Goal: Find specific page/section: Find specific page/section

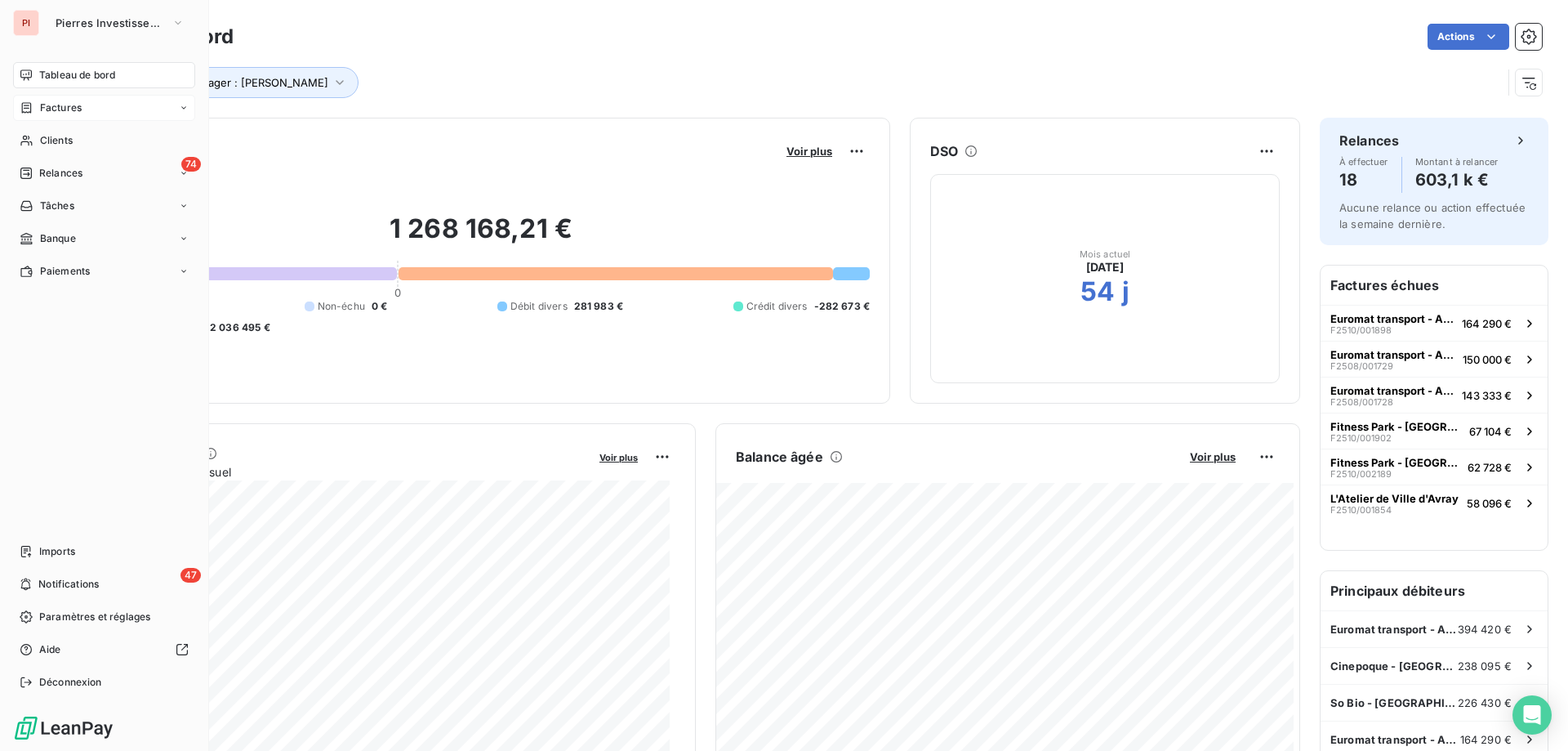
click at [46, 102] on span "Factures" at bounding box center [61, 108] width 42 height 15
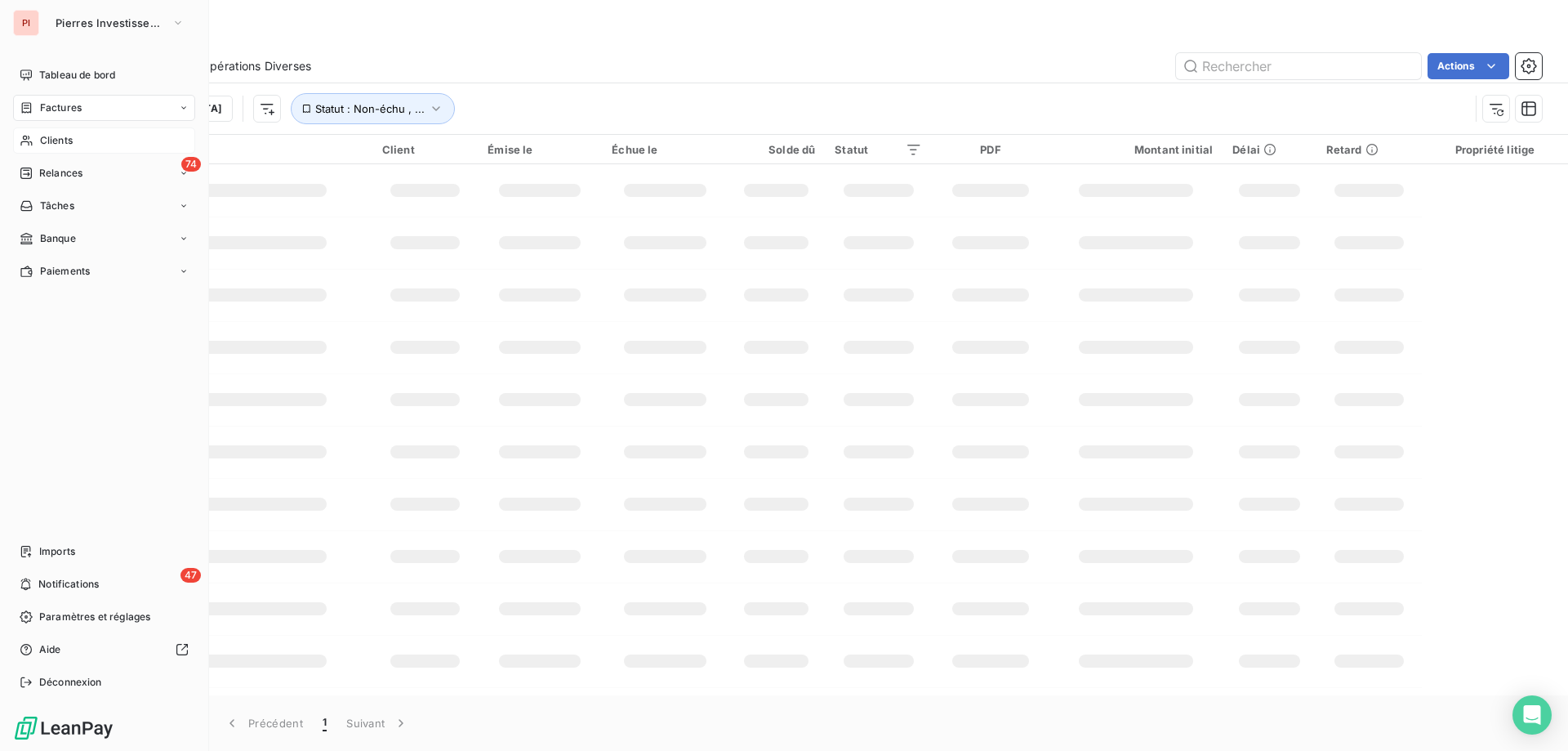
drag, startPoint x: 44, startPoint y: 134, endPoint x: 498, endPoint y: 108, distance: 454.7
click at [45, 134] on span "Clients" at bounding box center [56, 141] width 33 height 15
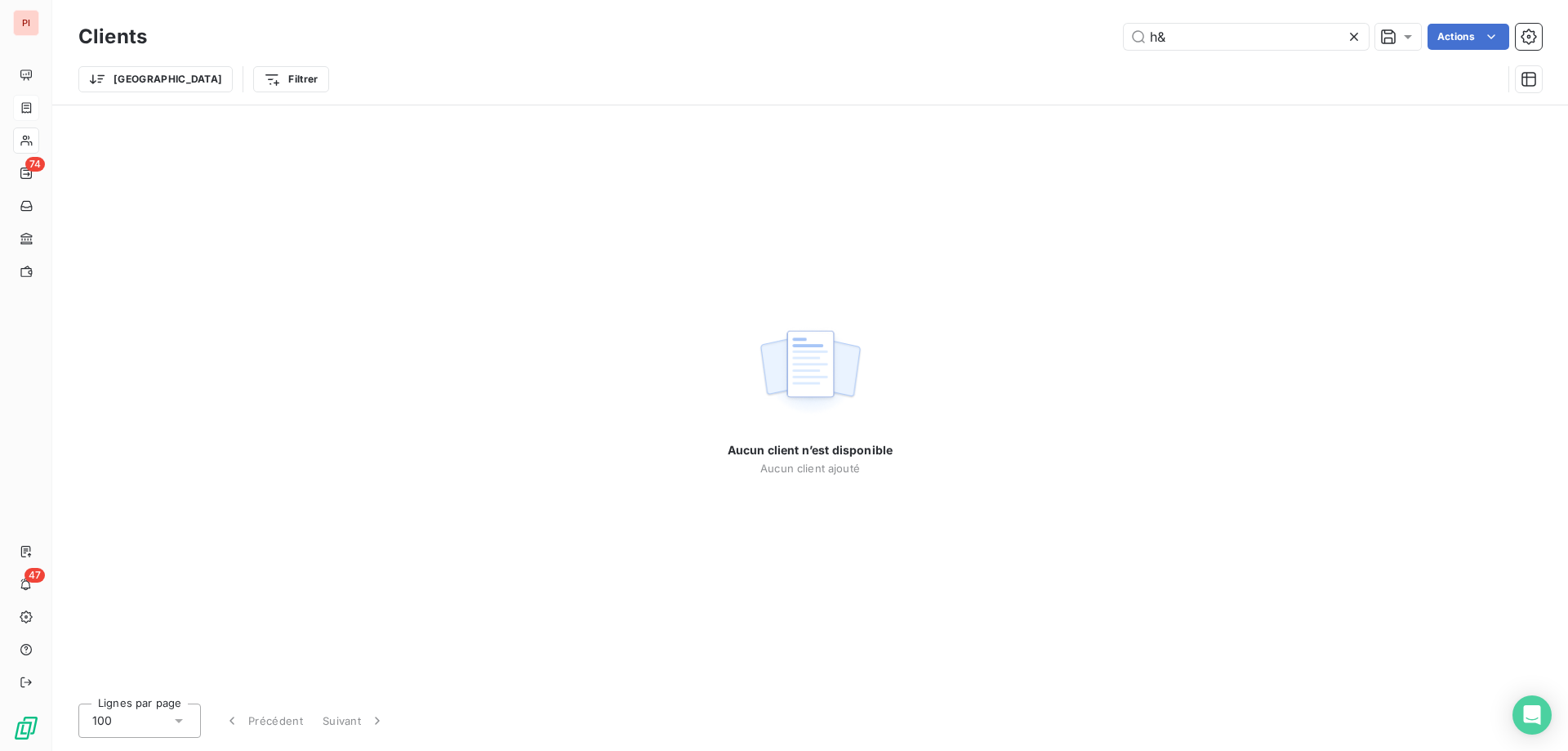
drag, startPoint x: 1223, startPoint y: 37, endPoint x: 940, endPoint y: 28, distance: 283.1
click at [940, 28] on div "h& Actions" at bounding box center [854, 37] width 1376 height 26
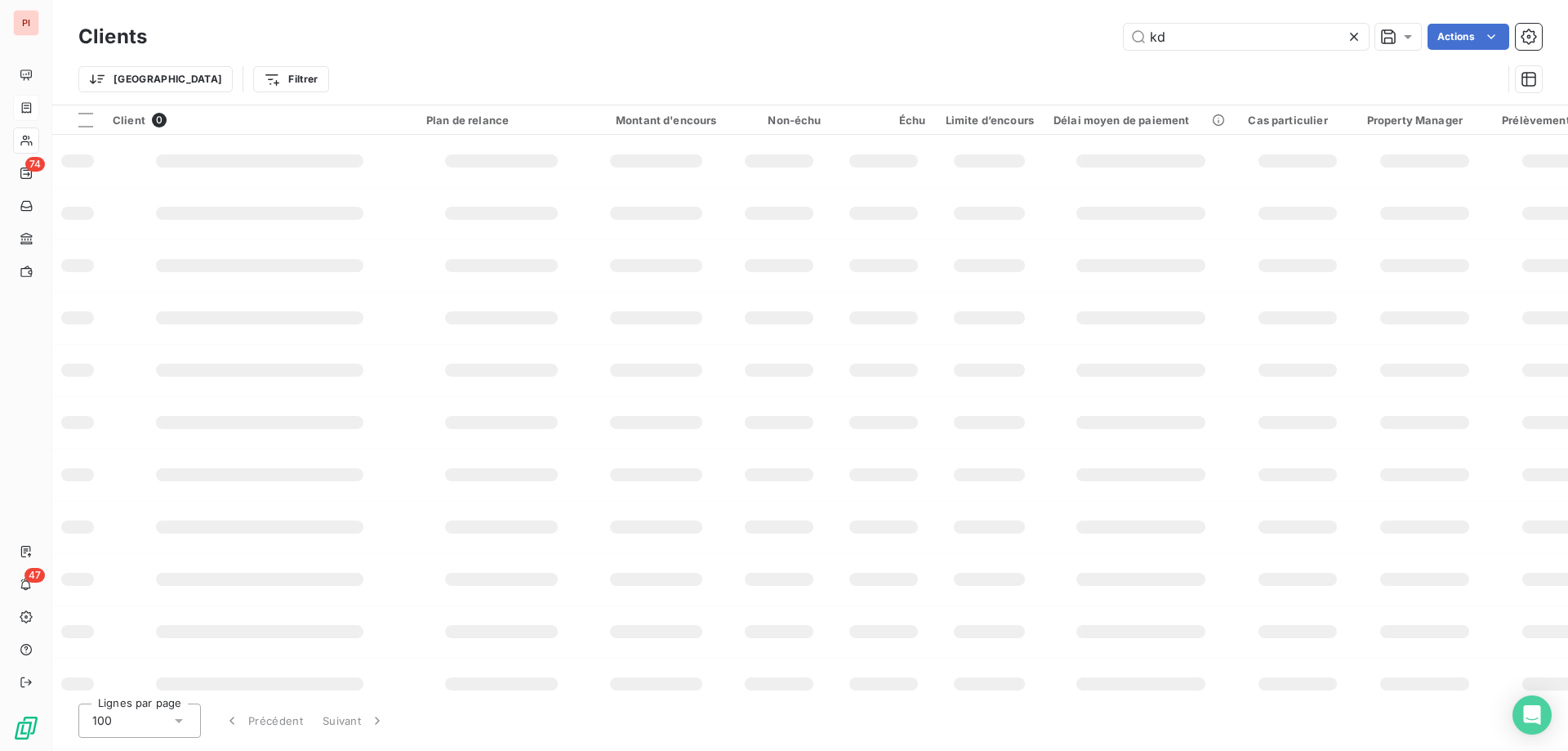
type input "kd"
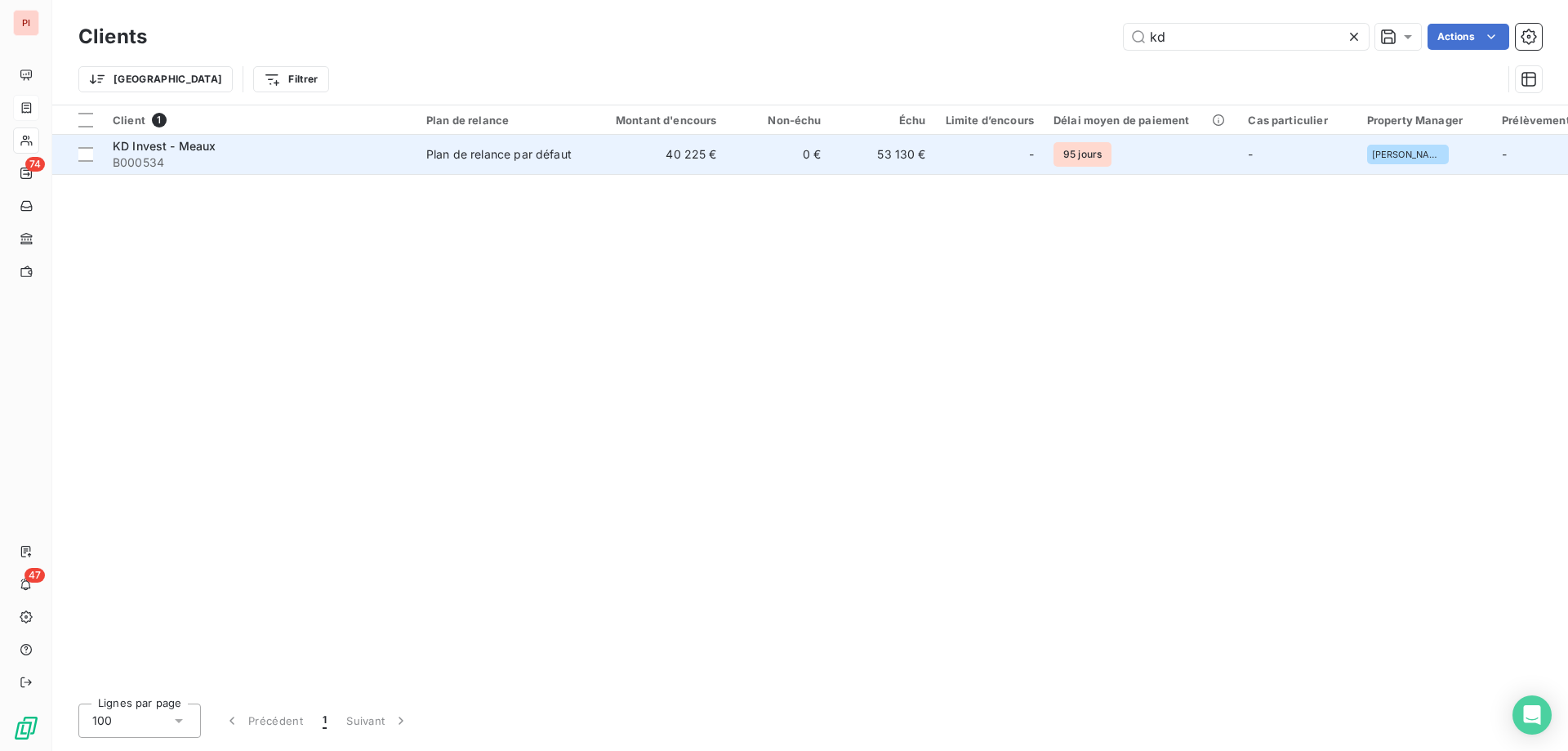
click at [494, 155] on div "Plan de relance par défaut" at bounding box center [499, 154] width 145 height 16
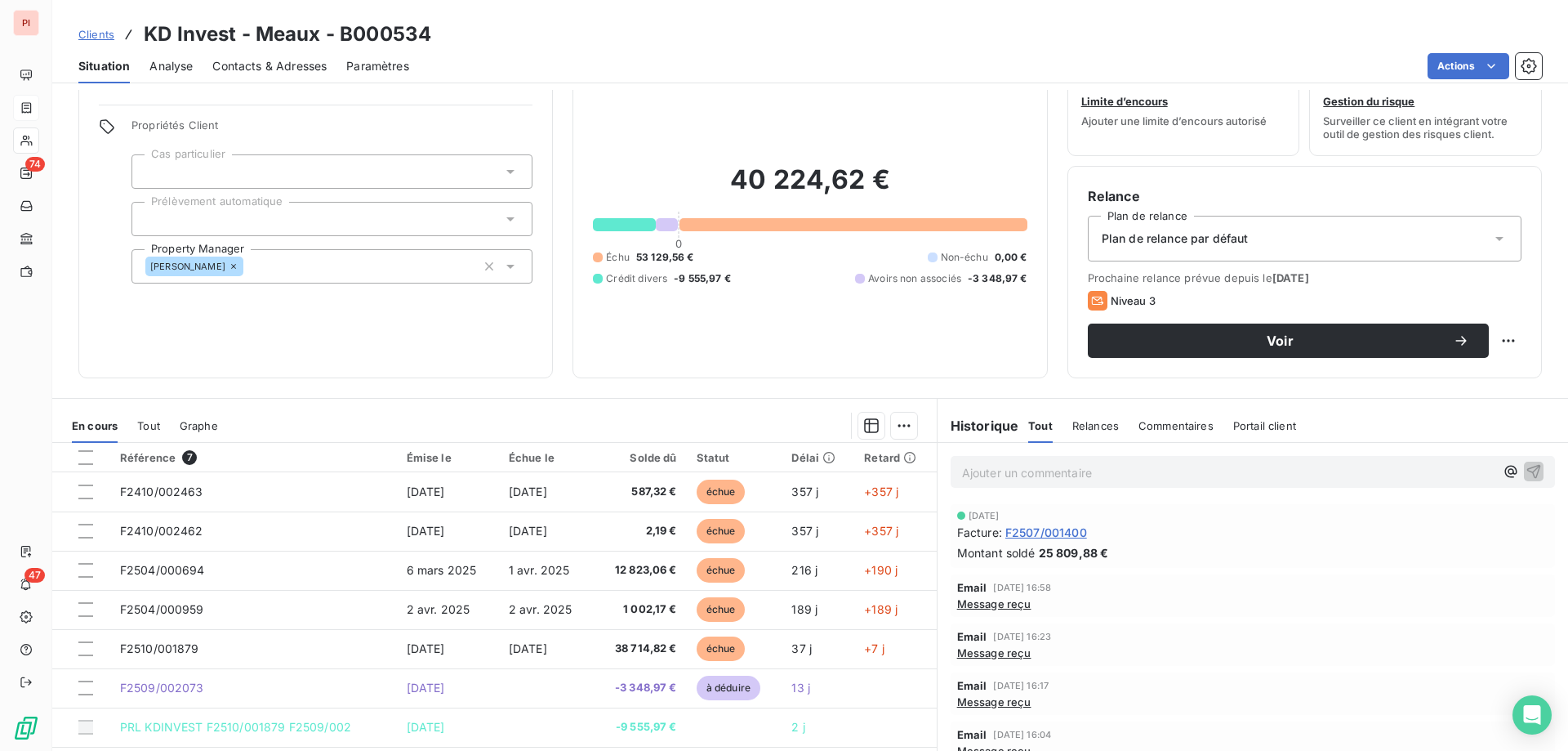
scroll to position [103, 0]
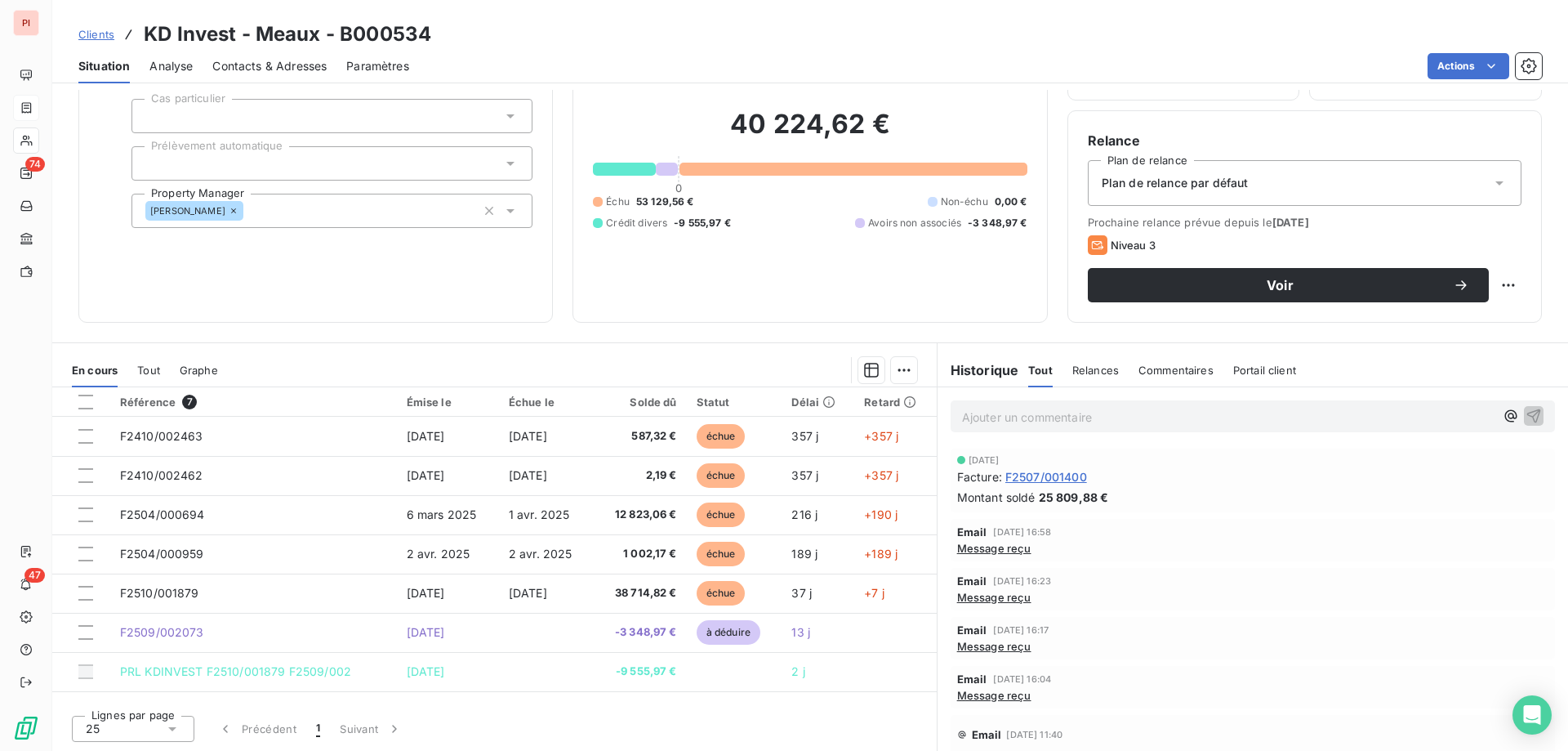
click at [752, 52] on div "Situation Analyse Contacts & Adresses Paramètres Actions" at bounding box center [810, 66] width 1515 height 35
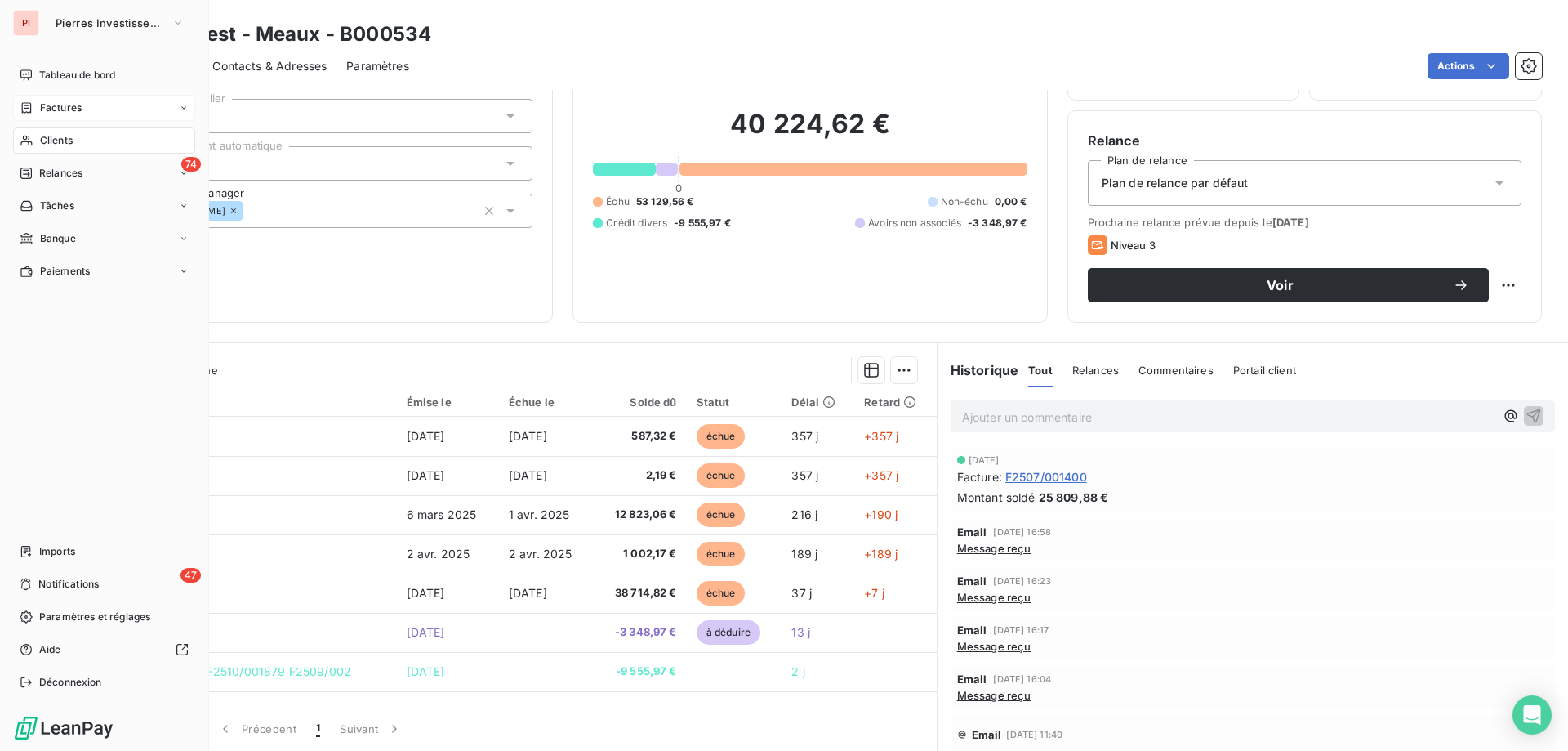
click at [164, 104] on div "Factures" at bounding box center [104, 107] width 183 height 26
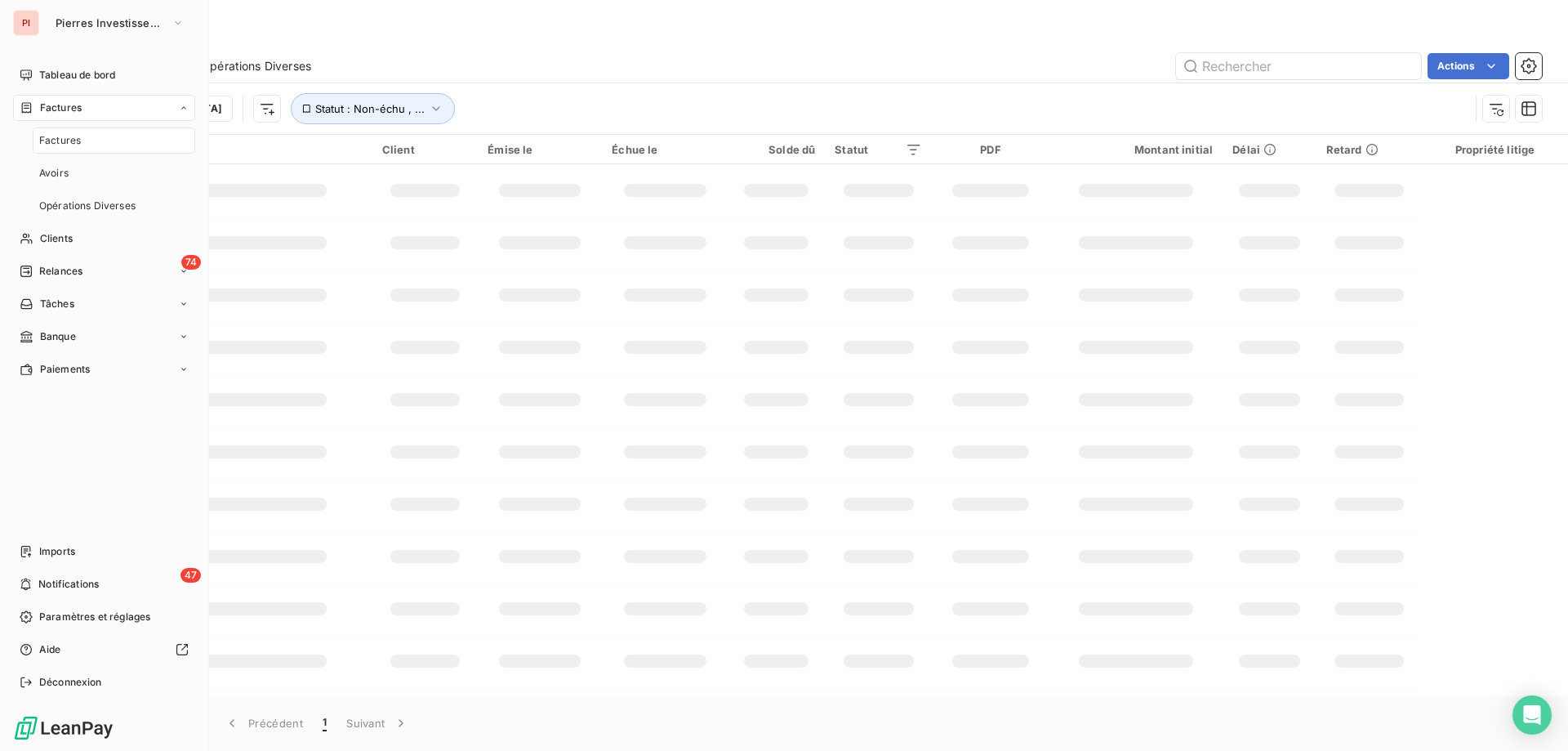
click at [165, 105] on div "Factures" at bounding box center [104, 107] width 183 height 26
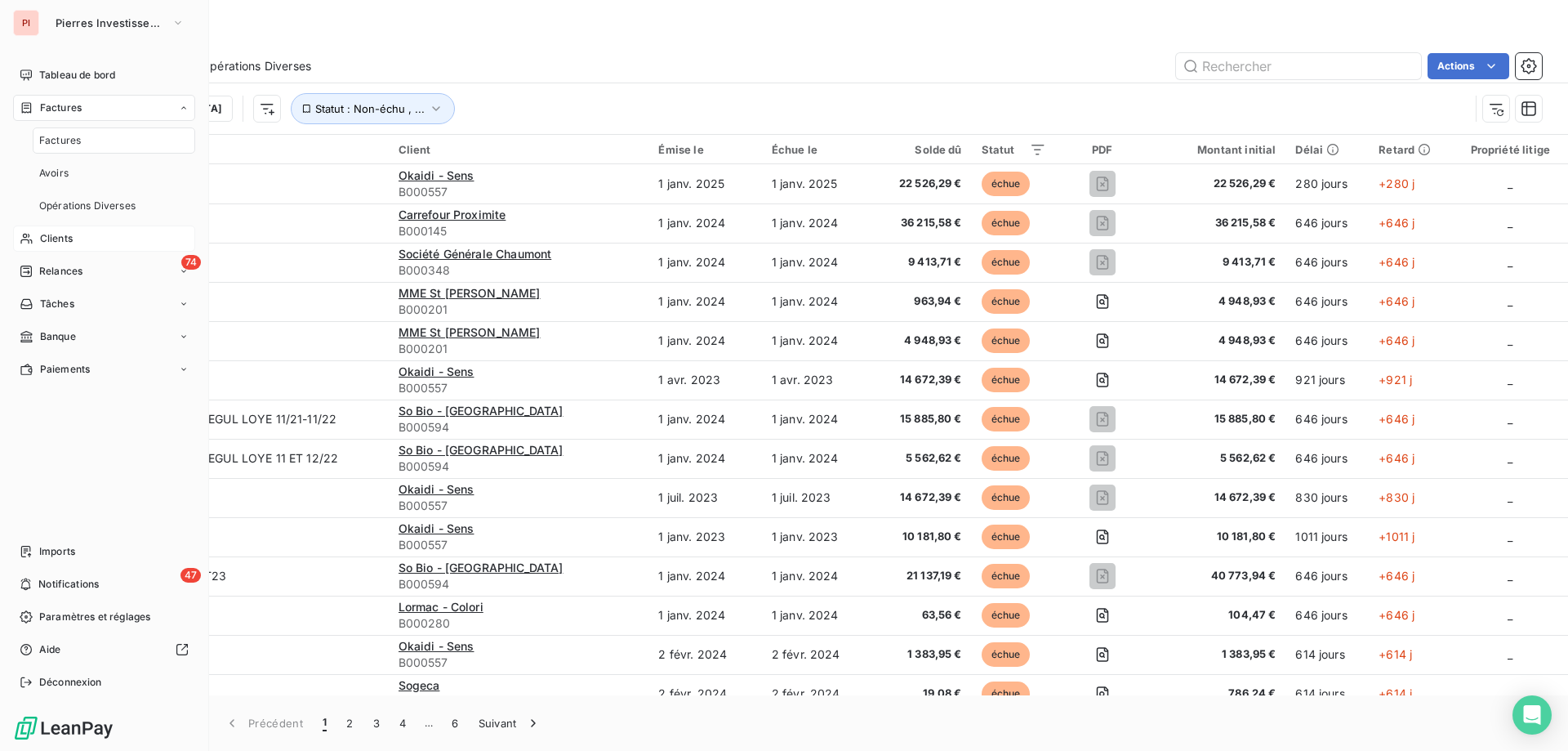
click at [98, 233] on div "Clients" at bounding box center [104, 238] width 183 height 26
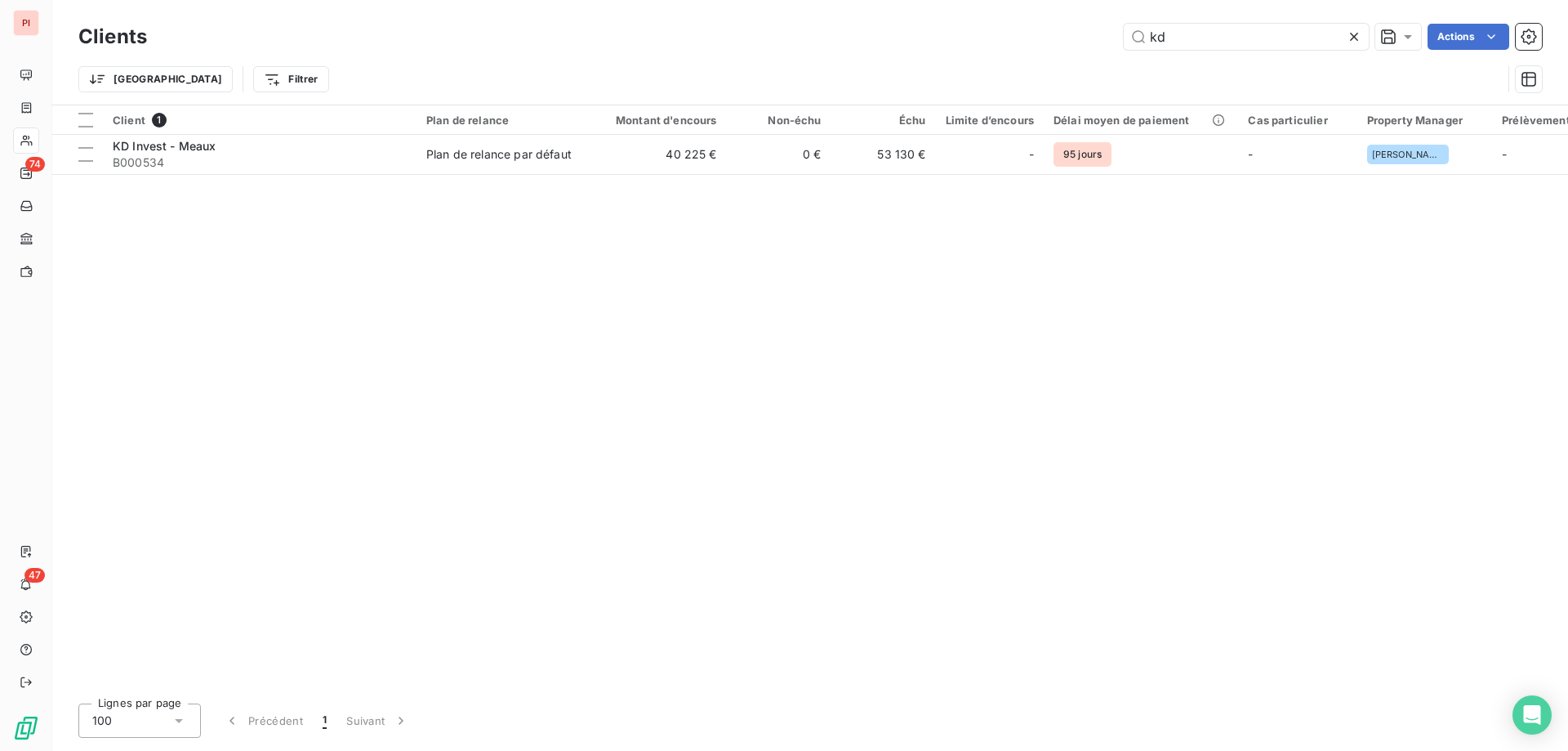
drag, startPoint x: 1202, startPoint y: 35, endPoint x: 1087, endPoint y: 32, distance: 115.0
click at [1094, 32] on div "kd Actions" at bounding box center [854, 37] width 1376 height 26
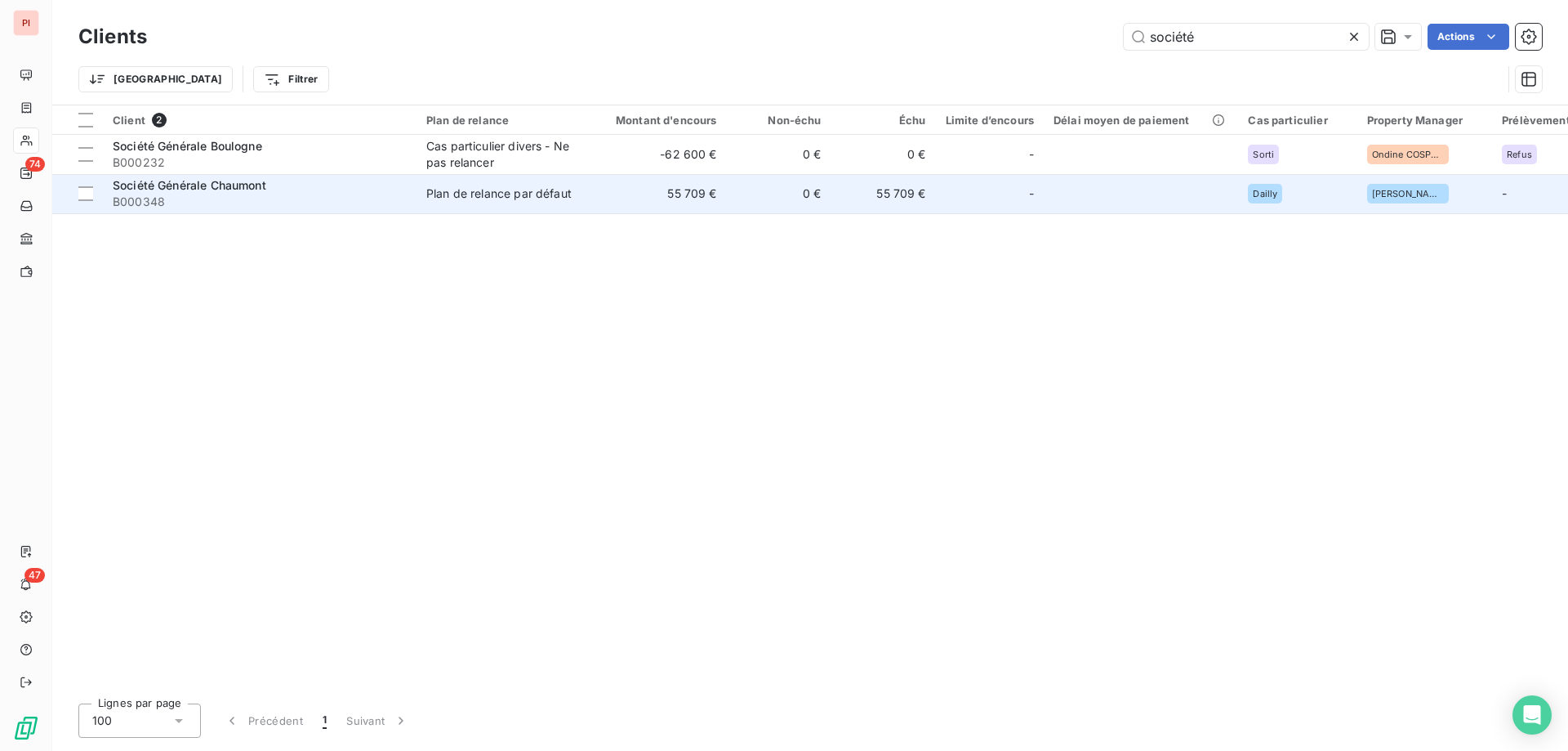
type input "société"
click at [233, 195] on span "B000348" at bounding box center [260, 201] width 294 height 16
